Goal: Transaction & Acquisition: Book appointment/travel/reservation

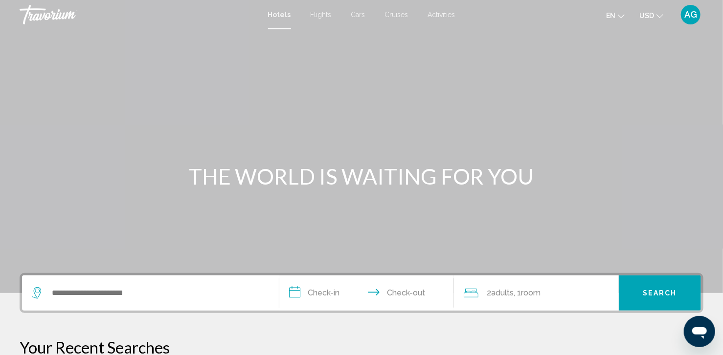
click at [439, 15] on span "Activities" at bounding box center [441, 15] width 27 height 8
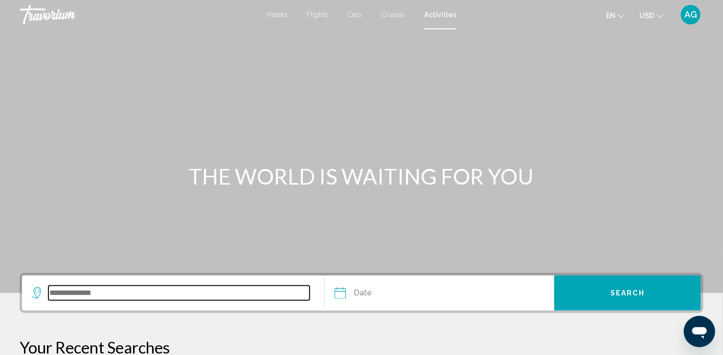
click at [80, 296] on input "Search widget" at bounding box center [178, 293] width 261 height 15
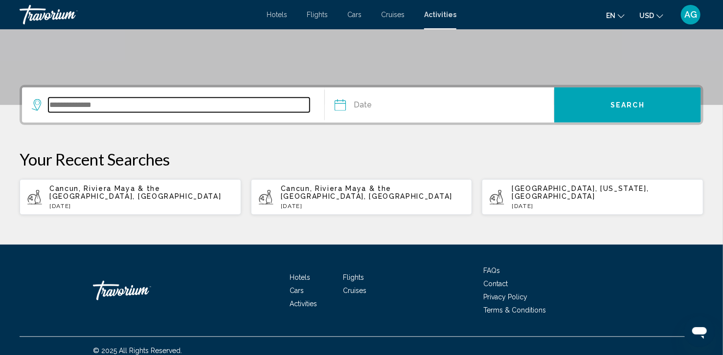
scroll to position [189, 0]
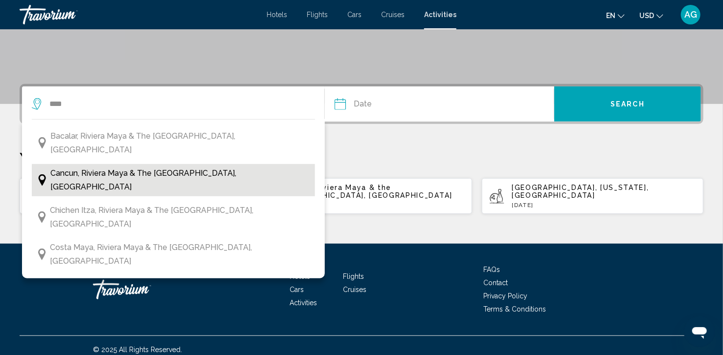
click at [119, 167] on span "Cancun, Riviera Maya & the [GEOGRAPHIC_DATA], [GEOGRAPHIC_DATA]" at bounding box center [180, 180] width 260 height 27
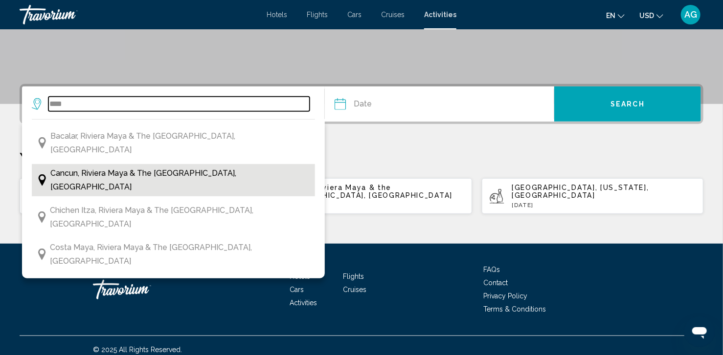
type input "**********"
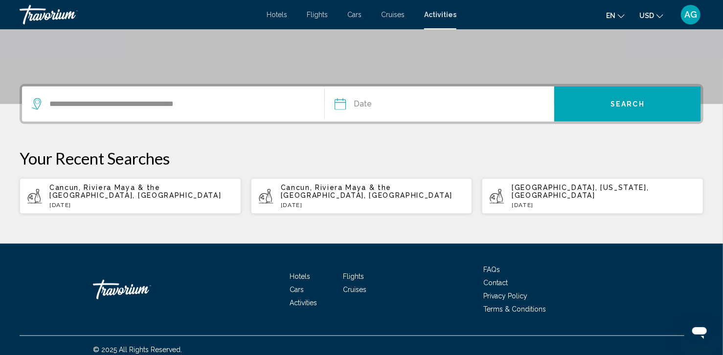
click at [379, 104] on input "Date" at bounding box center [388, 106] width 113 height 38
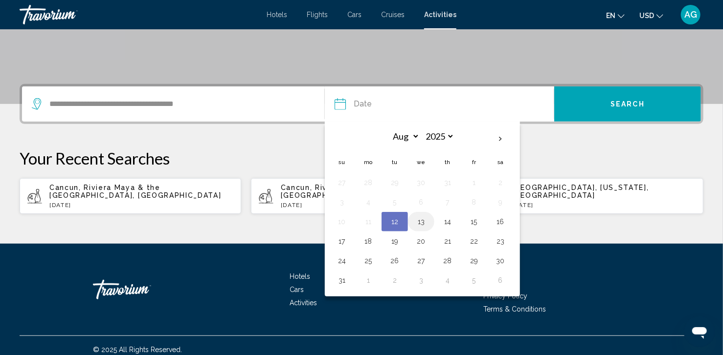
click at [422, 222] on button "13" at bounding box center [421, 222] width 16 height 14
type input "**********"
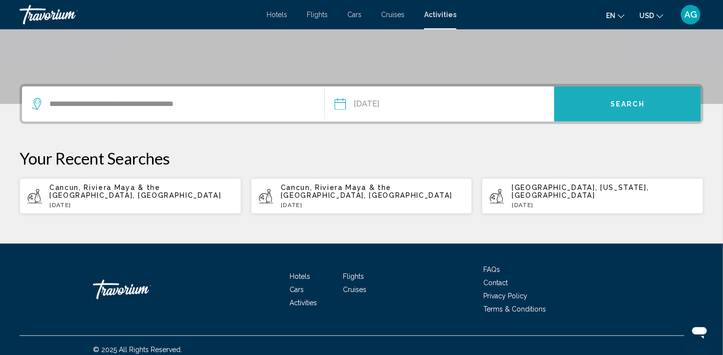
click at [626, 103] on span "Search" at bounding box center [627, 105] width 34 height 8
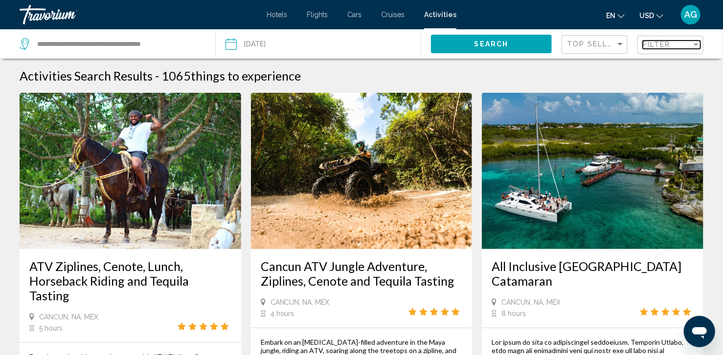
click at [694, 44] on div "Filter" at bounding box center [695, 45] width 5 height 2
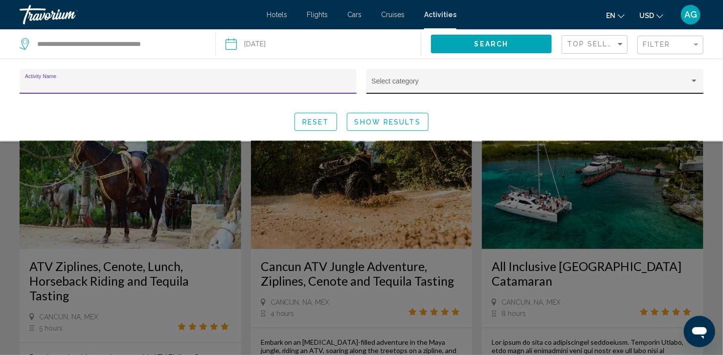
click at [454, 83] on span "Search widget" at bounding box center [531, 85] width 318 height 8
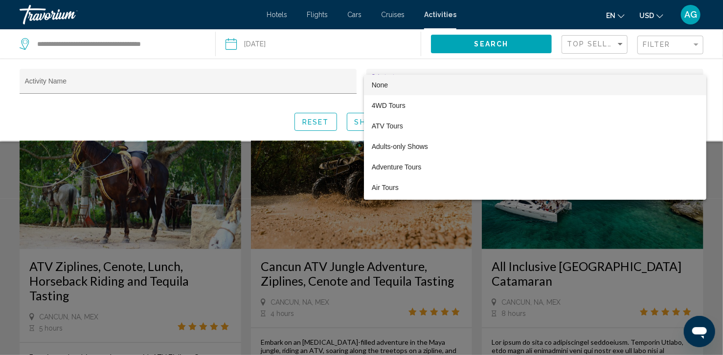
click at [202, 82] on div at bounding box center [361, 177] width 723 height 355
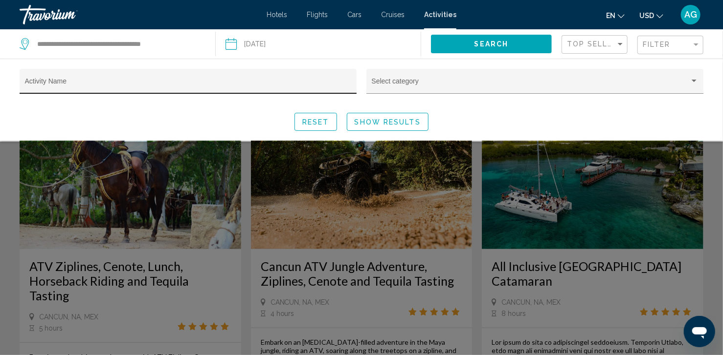
click at [202, 82] on input "Activity Name" at bounding box center [188, 85] width 327 height 8
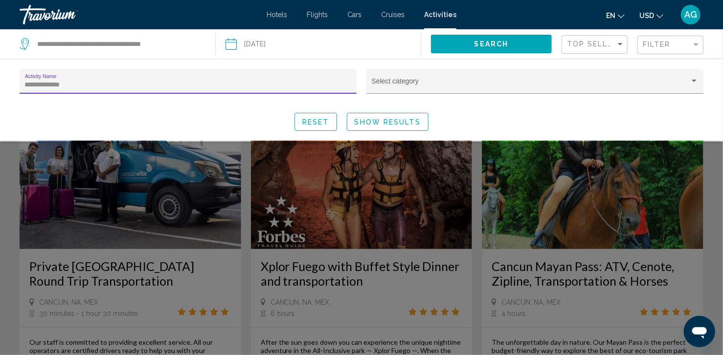
type input "**********"
click at [398, 119] on span "Show Results" at bounding box center [388, 122] width 66 height 8
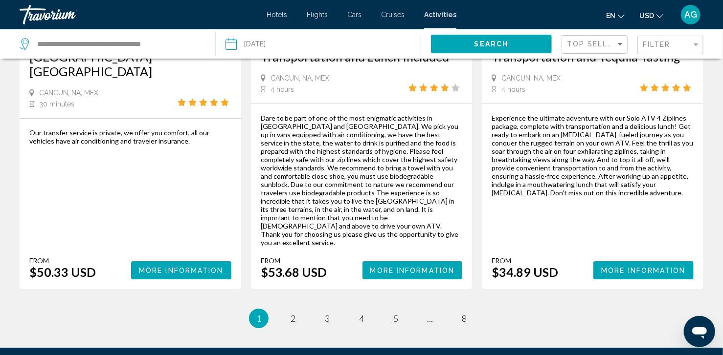
scroll to position [1545, 0]
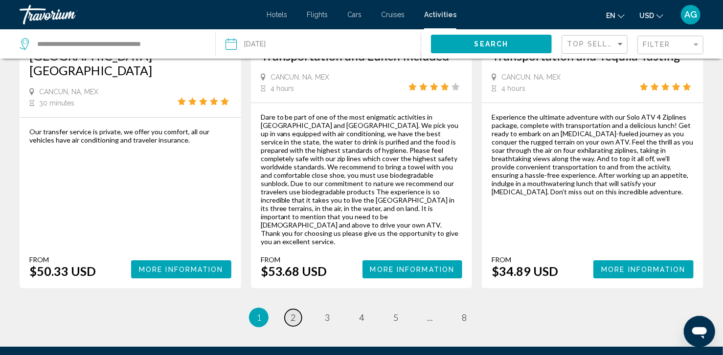
click at [293, 312] on span "2" at bounding box center [292, 317] width 5 height 11
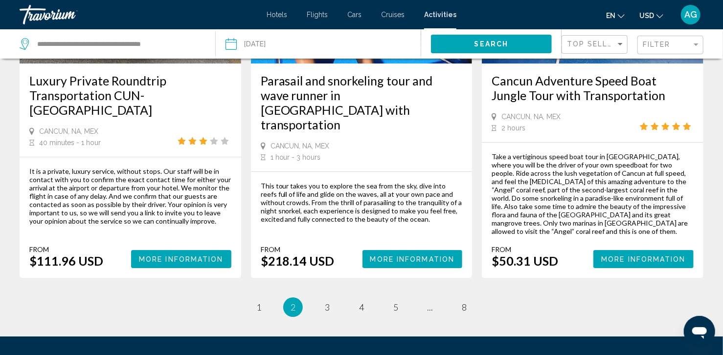
scroll to position [1465, 0]
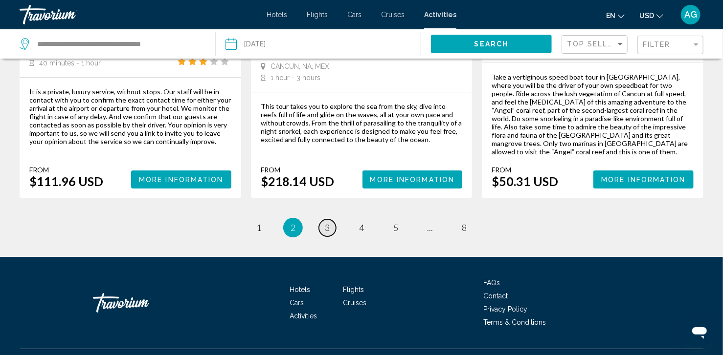
click at [330, 222] on span "3" at bounding box center [327, 227] width 5 height 11
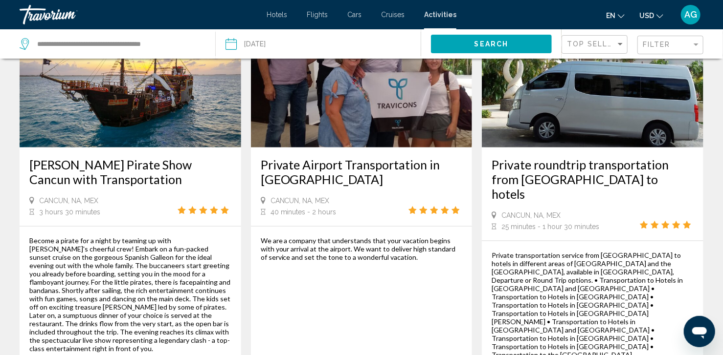
scroll to position [450, 0]
